Goal: Find specific page/section: Find specific page/section

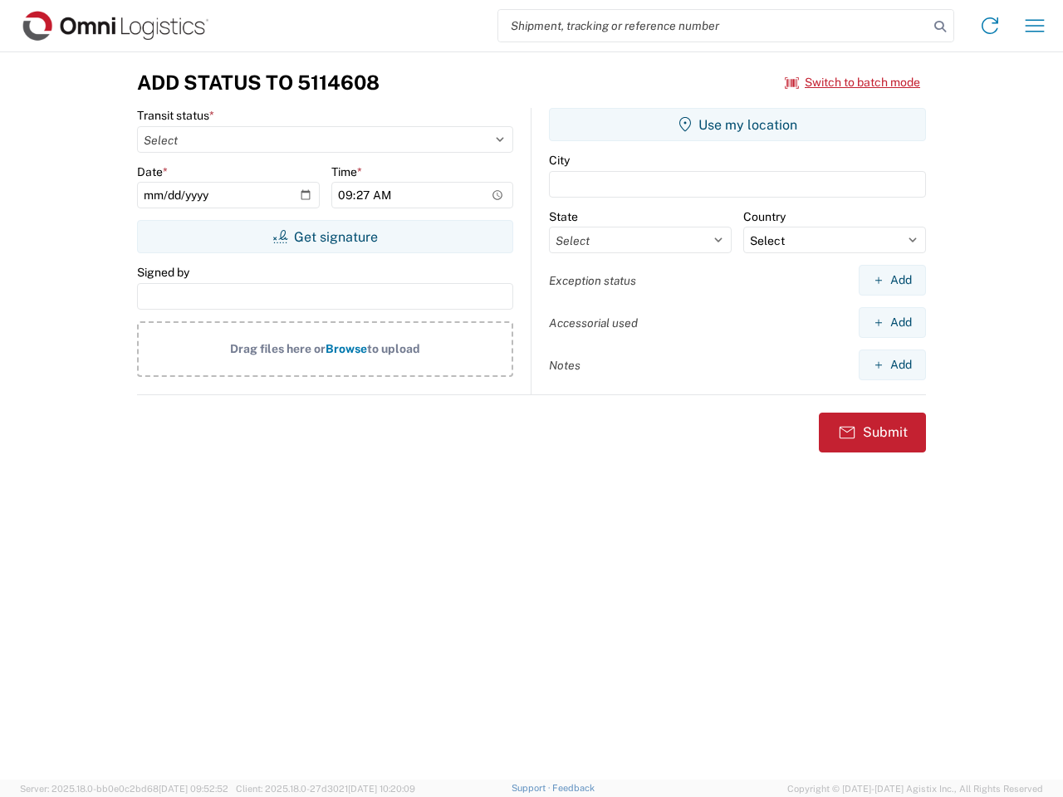
click at [713, 26] on input "search" at bounding box center [713, 26] width 430 height 32
click at [940, 27] on icon at bounding box center [939, 26] width 23 height 23
click at [990, 26] on icon at bounding box center [989, 25] width 27 height 27
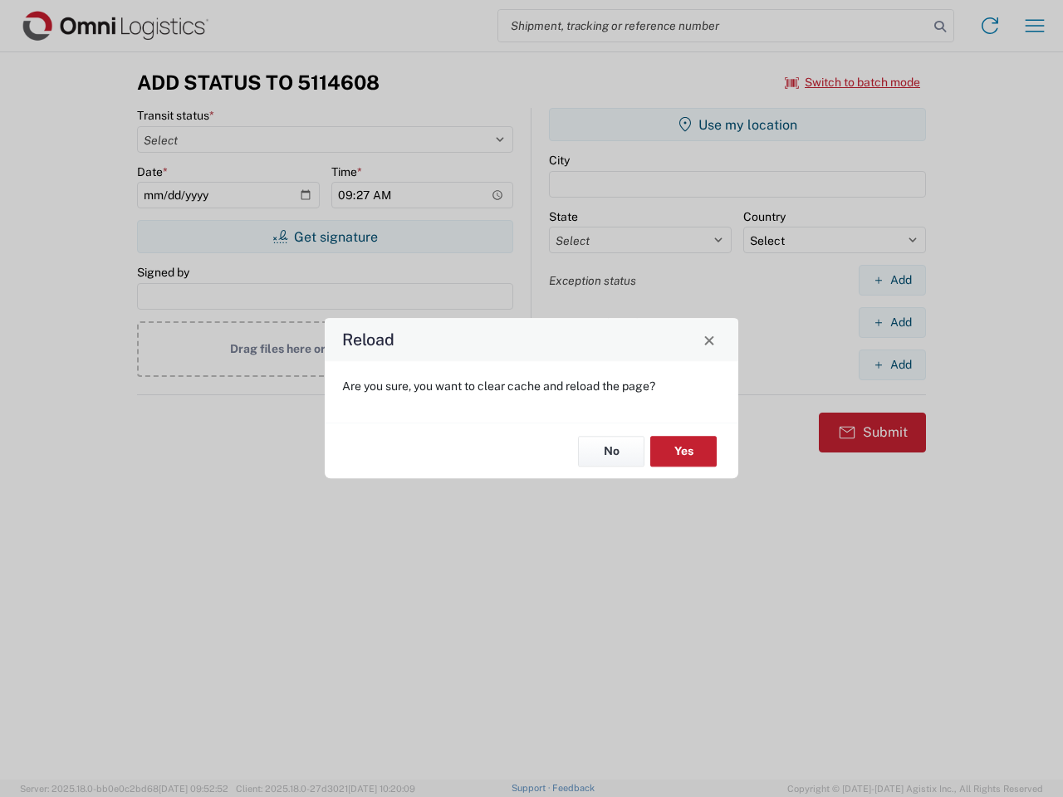
click at [1035, 26] on div "Reload Are you sure, you want to clear cache and reload the page? No Yes" at bounding box center [531, 398] width 1063 height 797
click at [853, 82] on div "Reload Are you sure, you want to clear cache and reload the page? No Yes" at bounding box center [531, 398] width 1063 height 797
click at [325, 237] on div "Reload Are you sure, you want to clear cache and reload the page? No Yes" at bounding box center [531, 398] width 1063 height 797
click at [737, 125] on div "Reload Are you sure, you want to clear cache and reload the page? No Yes" at bounding box center [531, 398] width 1063 height 797
click at [892, 280] on div "Reload Are you sure, you want to clear cache and reload the page? No Yes" at bounding box center [531, 398] width 1063 height 797
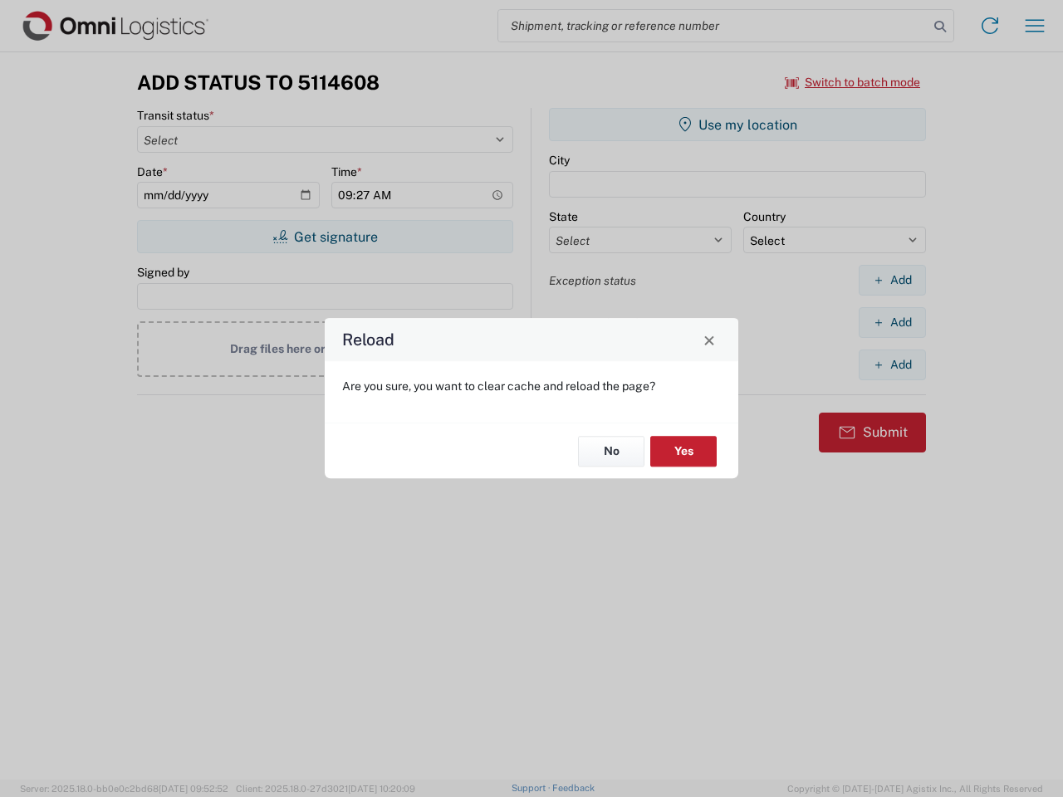
click at [892, 322] on div "Reload Are you sure, you want to clear cache and reload the page? No Yes" at bounding box center [531, 398] width 1063 height 797
click at [892, 364] on div "Reload Are you sure, you want to clear cache and reload the page? No Yes" at bounding box center [531, 398] width 1063 height 797
